Goal: Task Accomplishment & Management: Complete application form

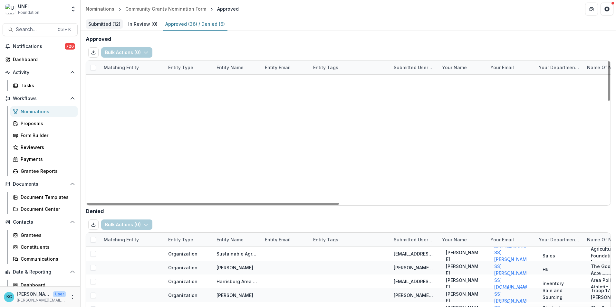
scroll to position [368, 0]
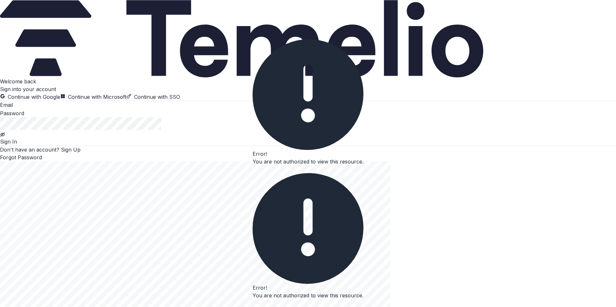
type input "**********"
click at [17, 146] on button "Sign In" at bounding box center [8, 142] width 17 height 8
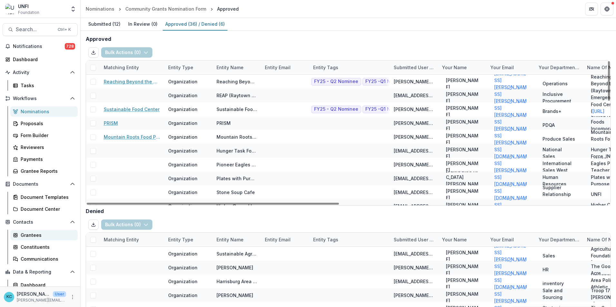
scroll to position [16, 0]
